Goal: Information Seeking & Learning: Learn about a topic

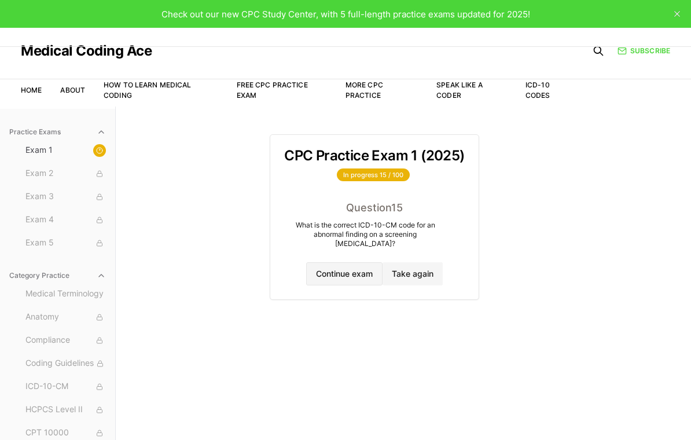
click at [361, 268] on button "Continue exam" at bounding box center [344, 273] width 76 height 23
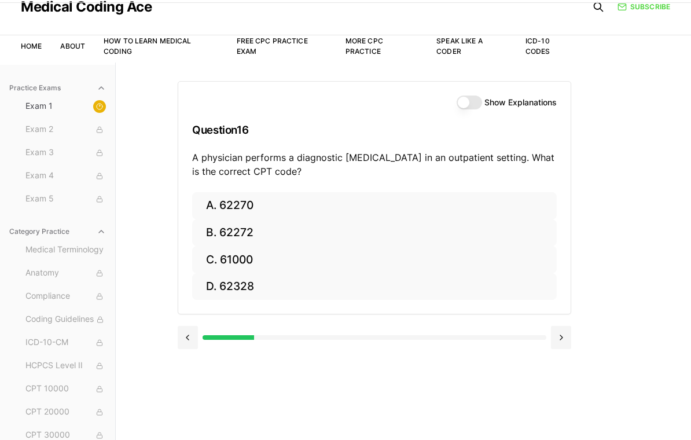
scroll to position [45, 0]
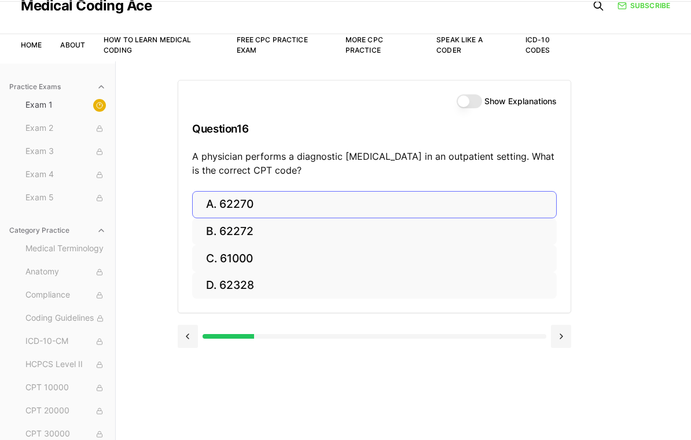
click at [269, 200] on button "A. 62270" at bounding box center [374, 204] width 365 height 27
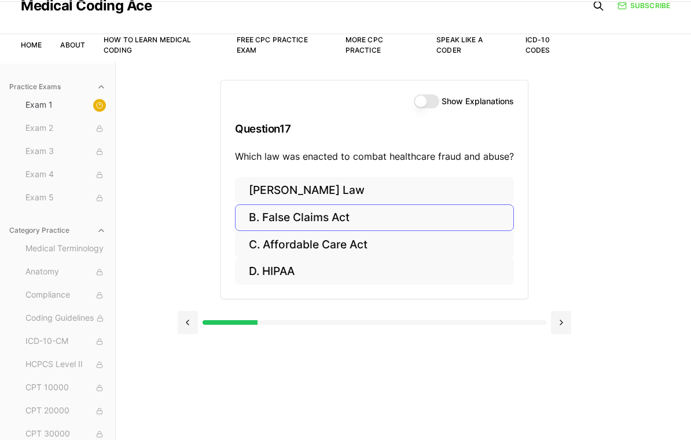
click at [333, 218] on button "B. False Claims Act" at bounding box center [374, 217] width 279 height 27
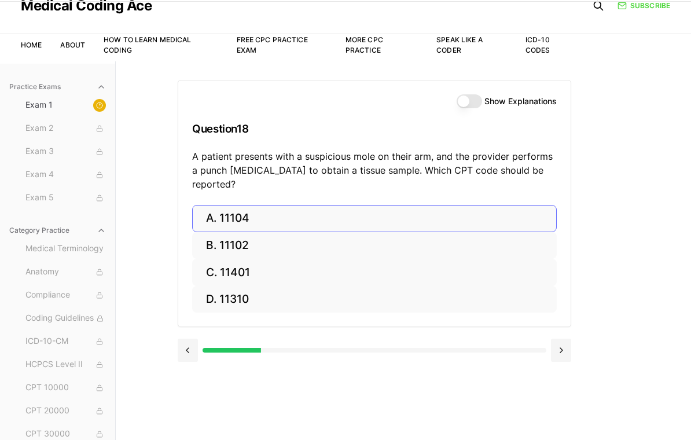
click at [289, 205] on button "A. 11104" at bounding box center [374, 218] width 365 height 27
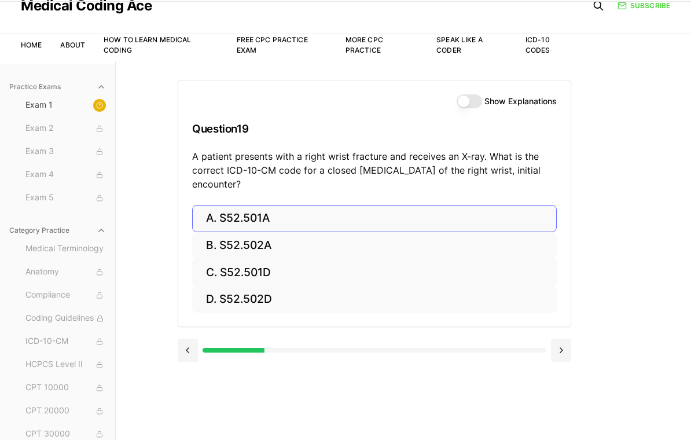
click at [300, 218] on button "A. S52.501A" at bounding box center [374, 218] width 365 height 27
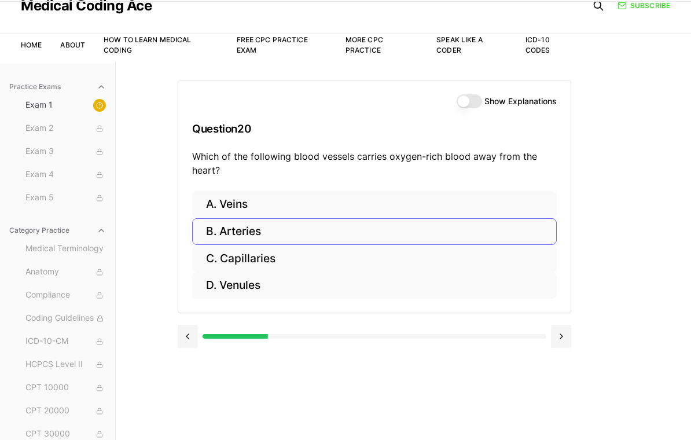
click at [283, 228] on button "B. Arteries" at bounding box center [374, 231] width 365 height 27
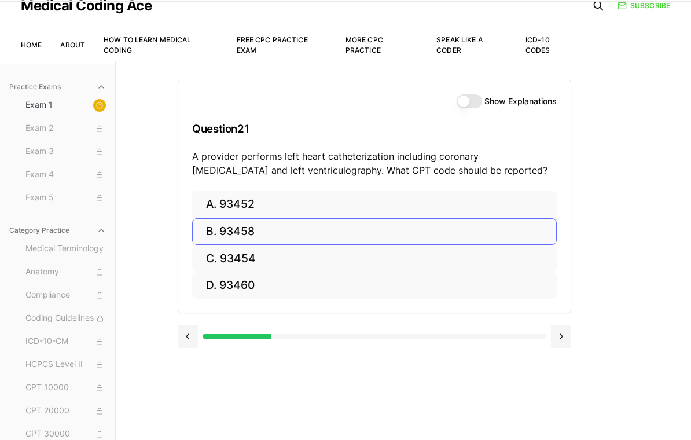
click at [305, 225] on button "B. 93458" at bounding box center [374, 231] width 365 height 27
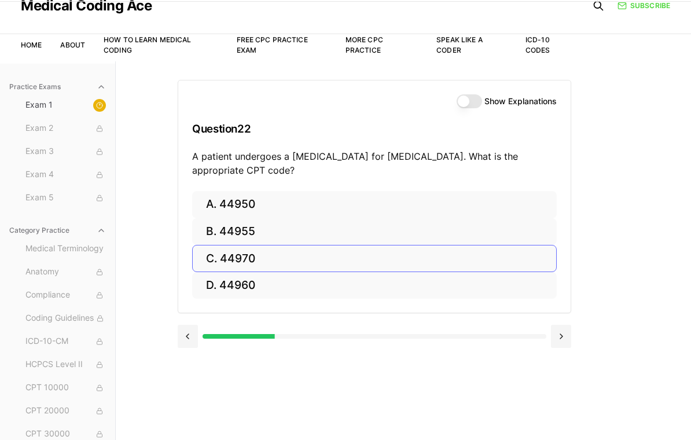
click at [218, 258] on button "C. 44970" at bounding box center [374, 258] width 365 height 27
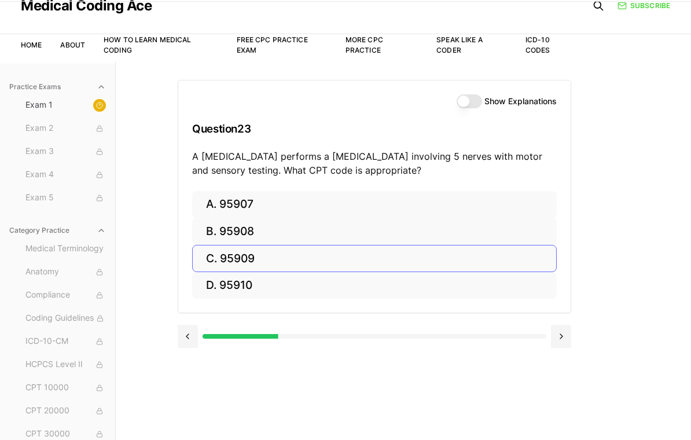
click at [311, 256] on button "C. 95909" at bounding box center [374, 258] width 365 height 27
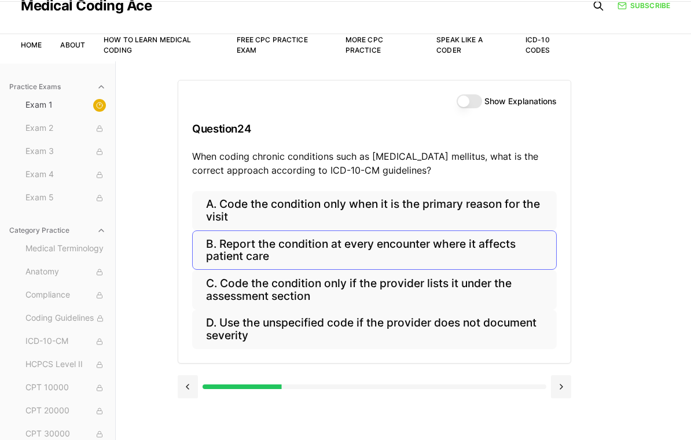
click at [237, 255] on button "B. Report the condition at every encounter where it affects patient care" at bounding box center [374, 249] width 365 height 39
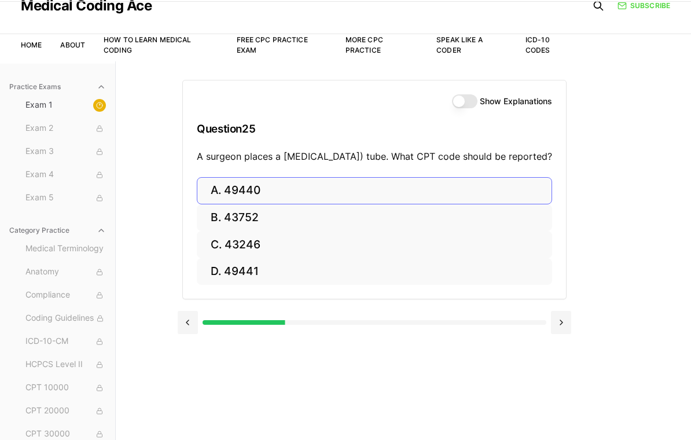
click at [269, 204] on button "A. 49440" at bounding box center [374, 190] width 355 height 27
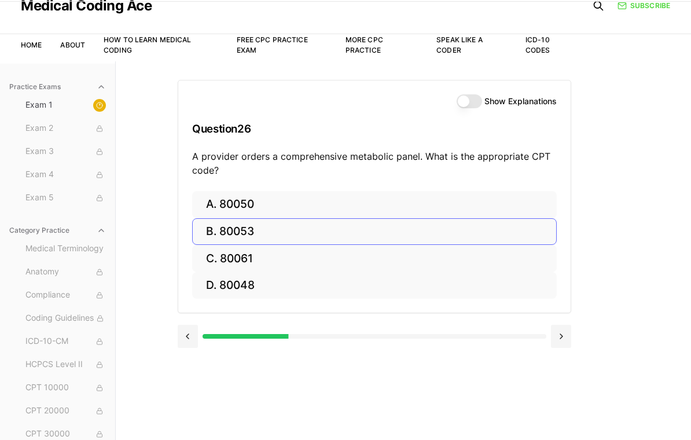
click at [300, 239] on button "B. 80053" at bounding box center [374, 231] width 365 height 27
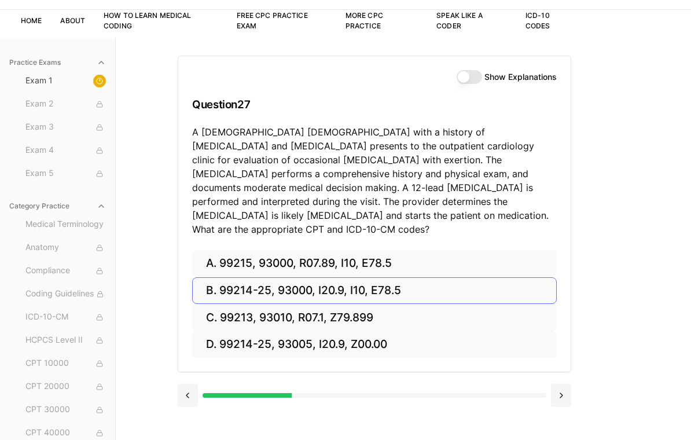
scroll to position [69, 0]
click at [181, 385] on button at bounding box center [188, 395] width 20 height 23
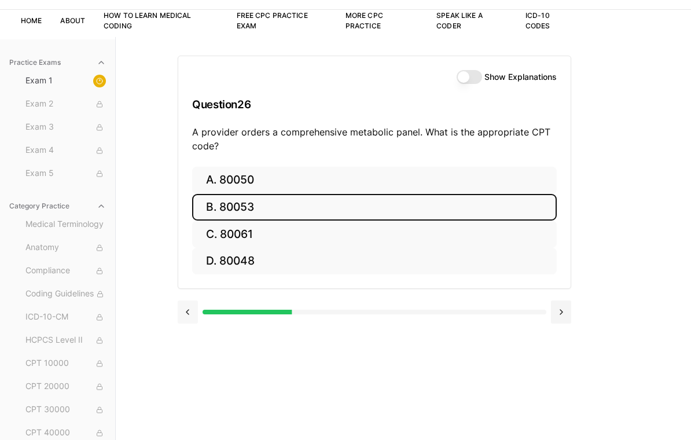
scroll to position [69, 0]
click at [556, 310] on button at bounding box center [561, 311] width 20 height 23
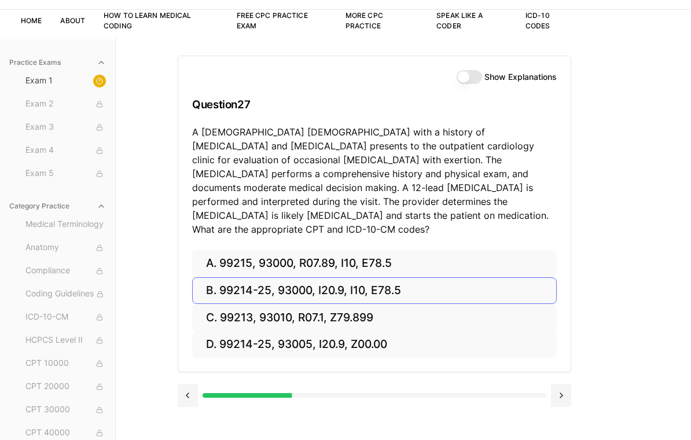
click at [219, 279] on button "B. 99214-25, 93000, I20.9, I10, E78.5" at bounding box center [374, 290] width 365 height 27
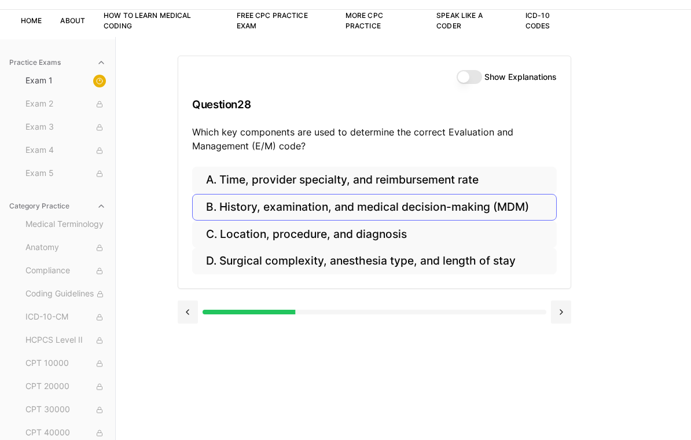
click at [228, 206] on button "B. History, examination, and medical decision-making (MDM)" at bounding box center [374, 207] width 365 height 27
